Goal: Communication & Community: Answer question/provide support

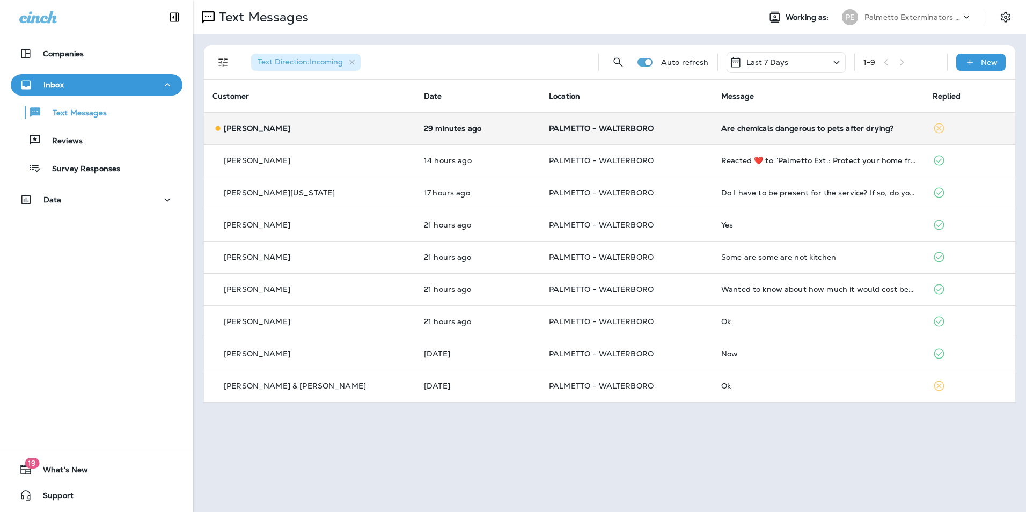
click at [728, 128] on div "Are chemicals dangerous to pets after drying?" at bounding box center [818, 128] width 194 height 9
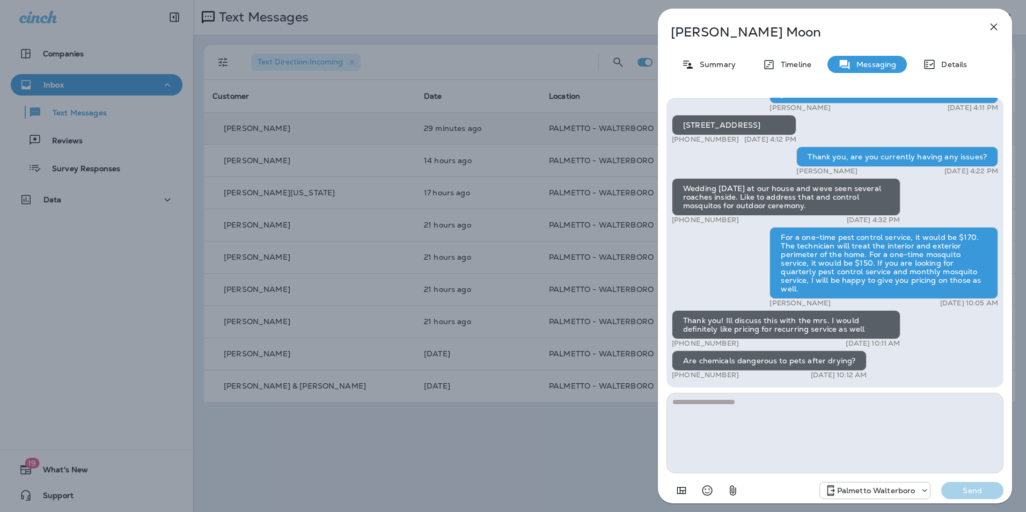
click at [737, 407] on textarea at bounding box center [835, 433] width 337 height 81
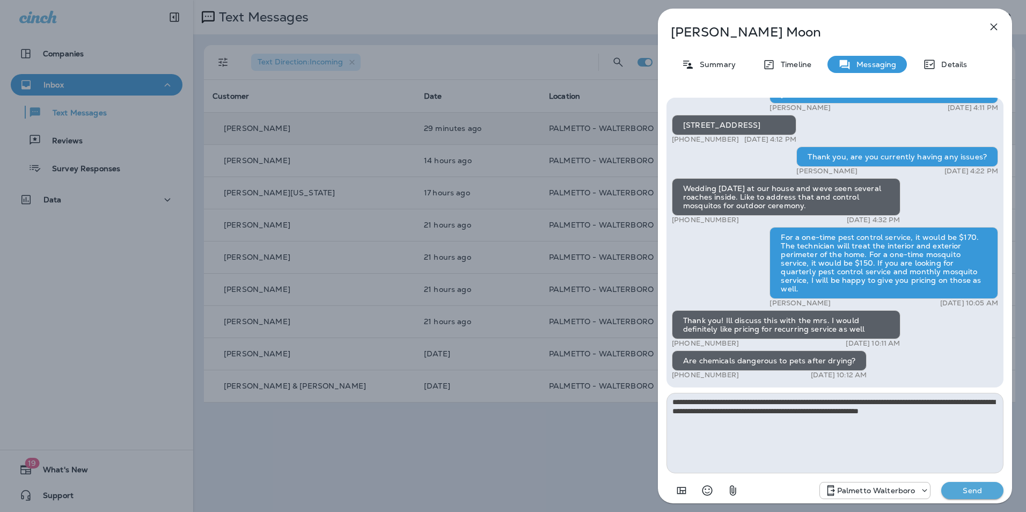
type textarea "**********"
click at [968, 489] on p "Send" at bounding box center [972, 491] width 45 height 10
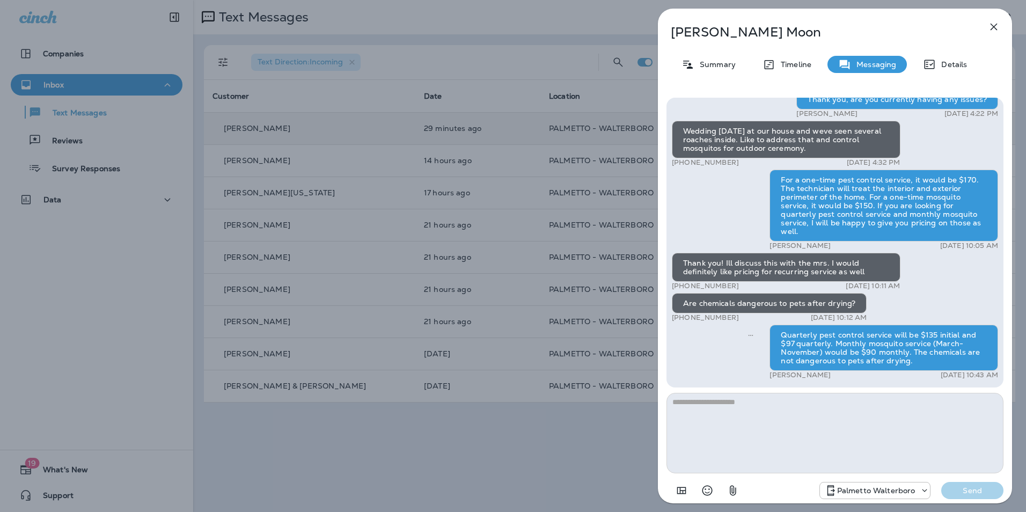
click at [994, 30] on icon "button" at bounding box center [994, 26] width 13 height 13
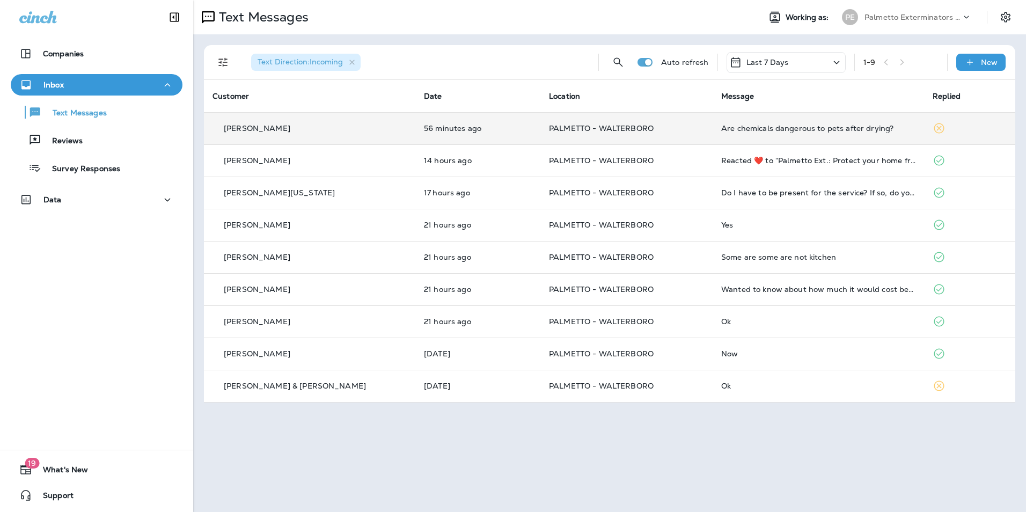
click at [728, 119] on td "Are chemicals dangerous to pets after drying?" at bounding box center [818, 128] width 211 height 32
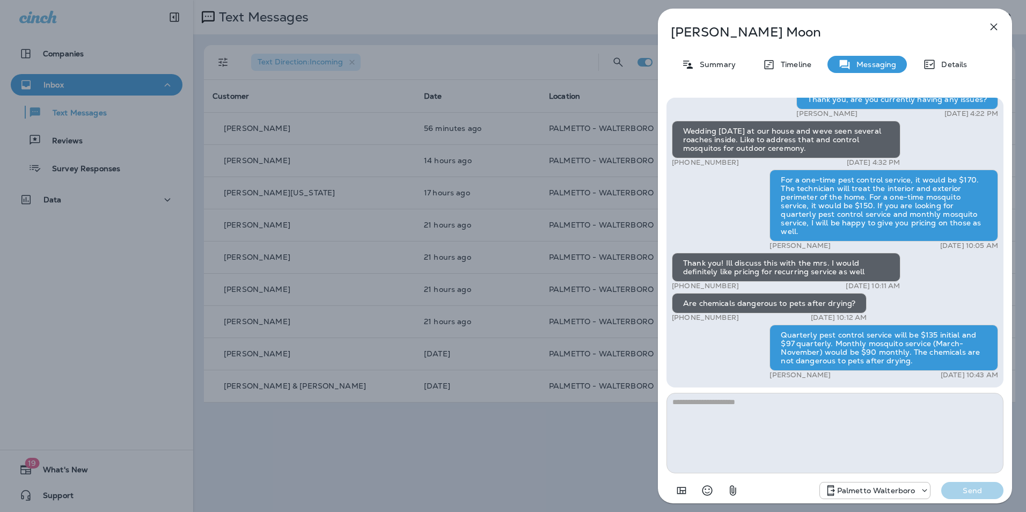
click at [995, 23] on icon "button" at bounding box center [994, 26] width 13 height 13
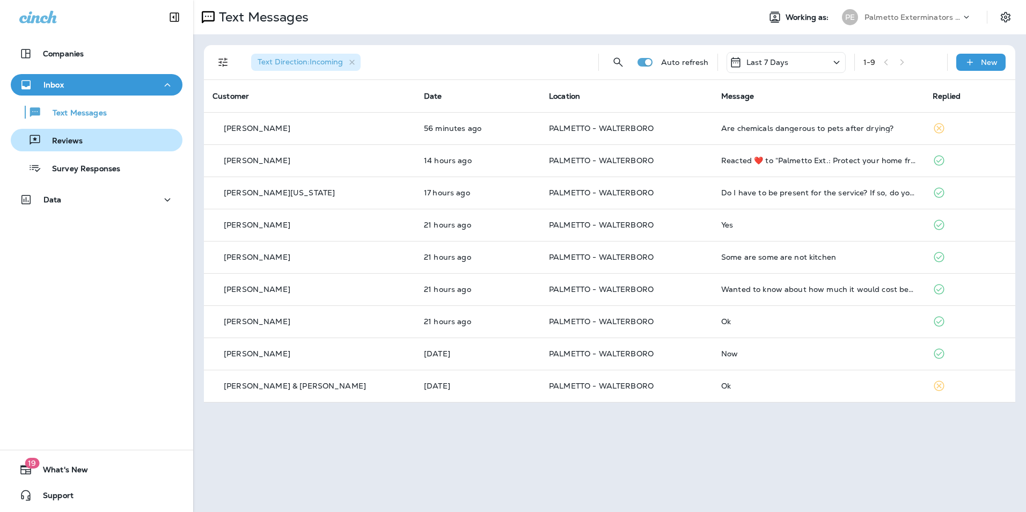
click at [148, 150] on button "Reviews" at bounding box center [97, 140] width 172 height 23
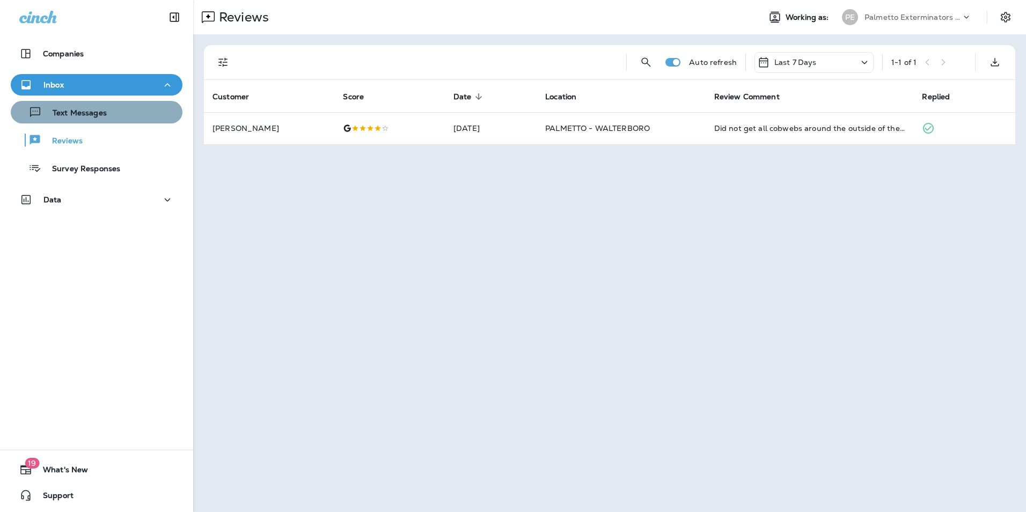
click at [142, 121] on button "Text Messages" at bounding box center [97, 112] width 172 height 23
